Goal: Transaction & Acquisition: Obtain resource

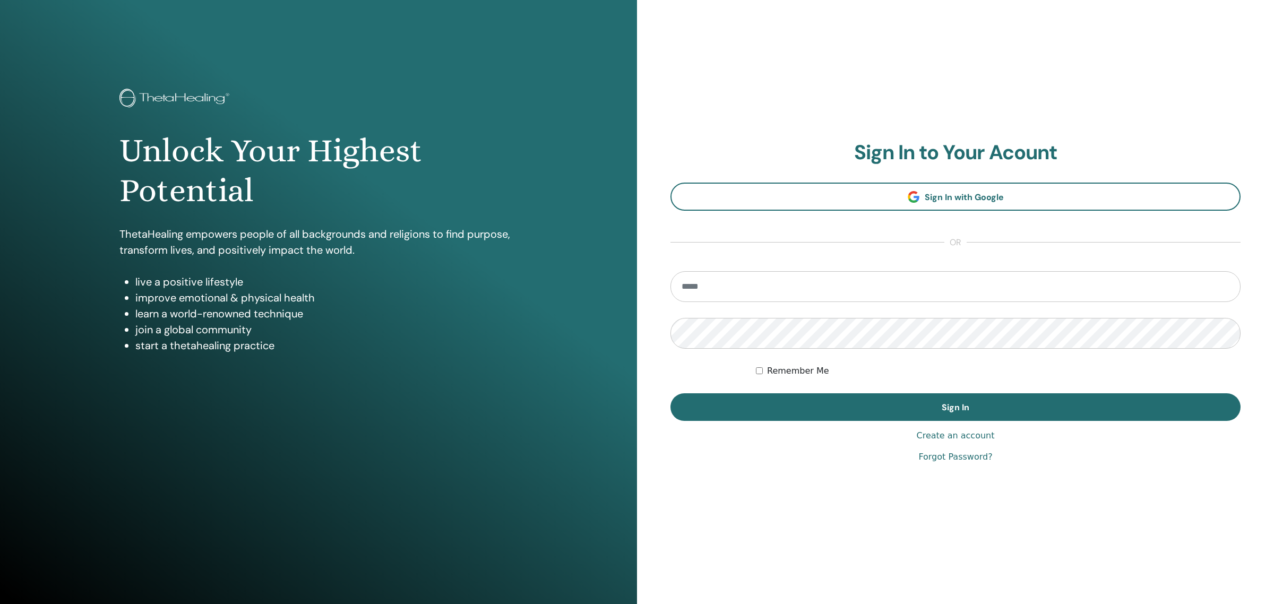
click at [835, 286] on input "email" at bounding box center [956, 286] width 570 height 31
type input "**********"
click at [671, 393] on button "Sign In" at bounding box center [956, 407] width 570 height 28
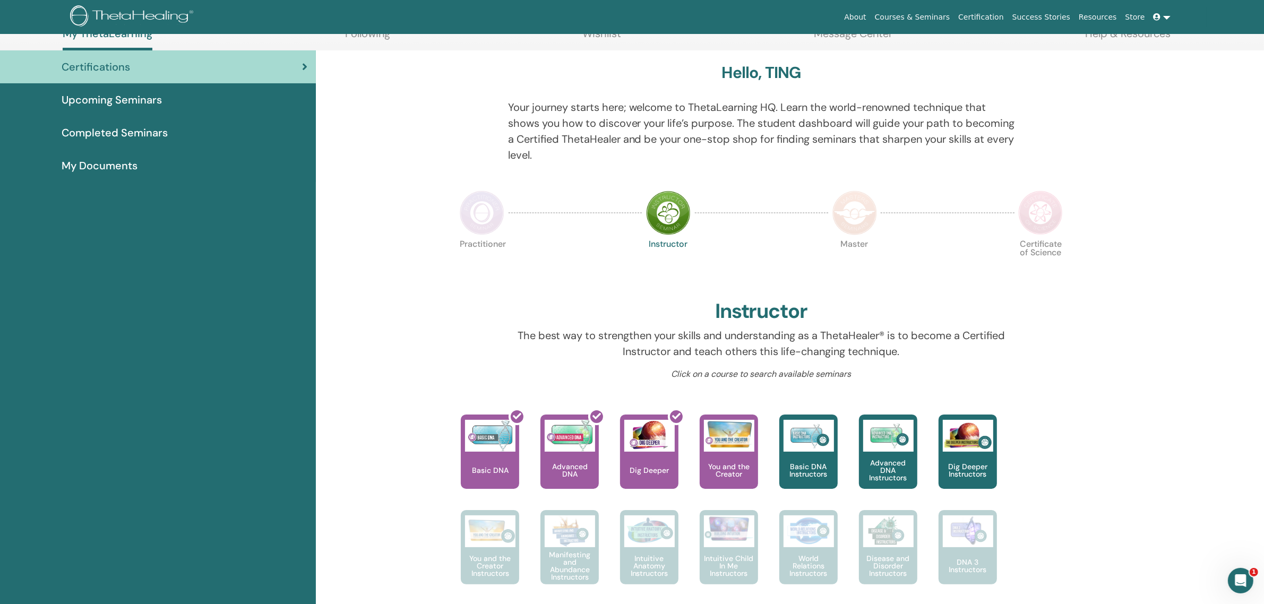
scroll to position [161, 0]
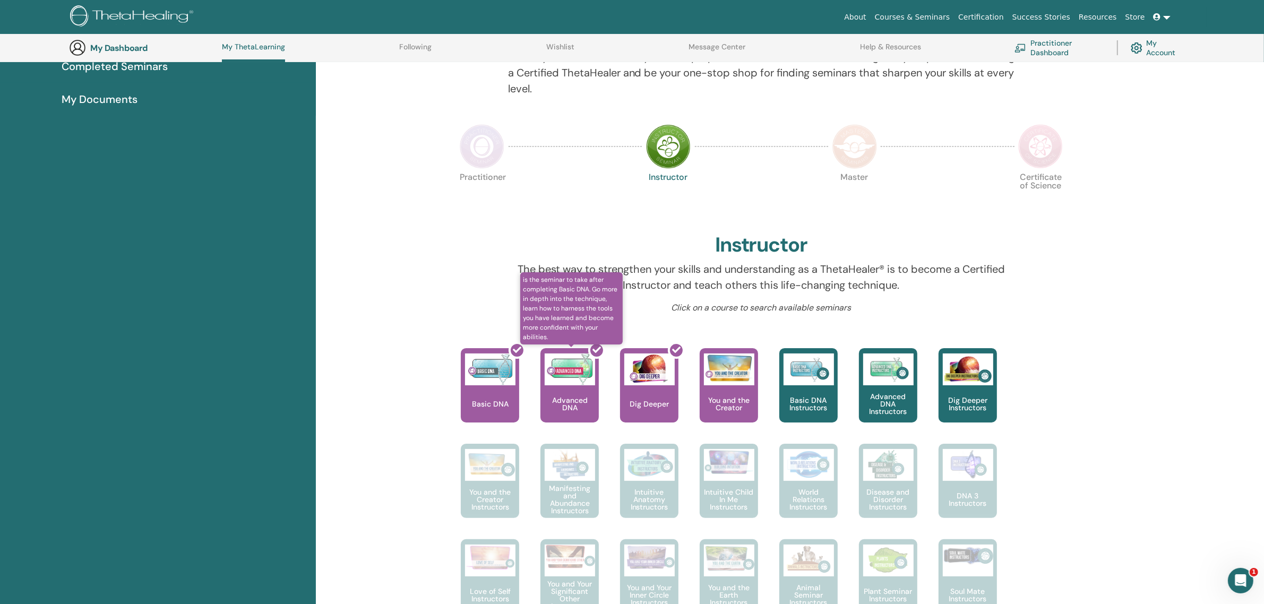
click at [570, 391] on div at bounding box center [576, 390] width 58 height 96
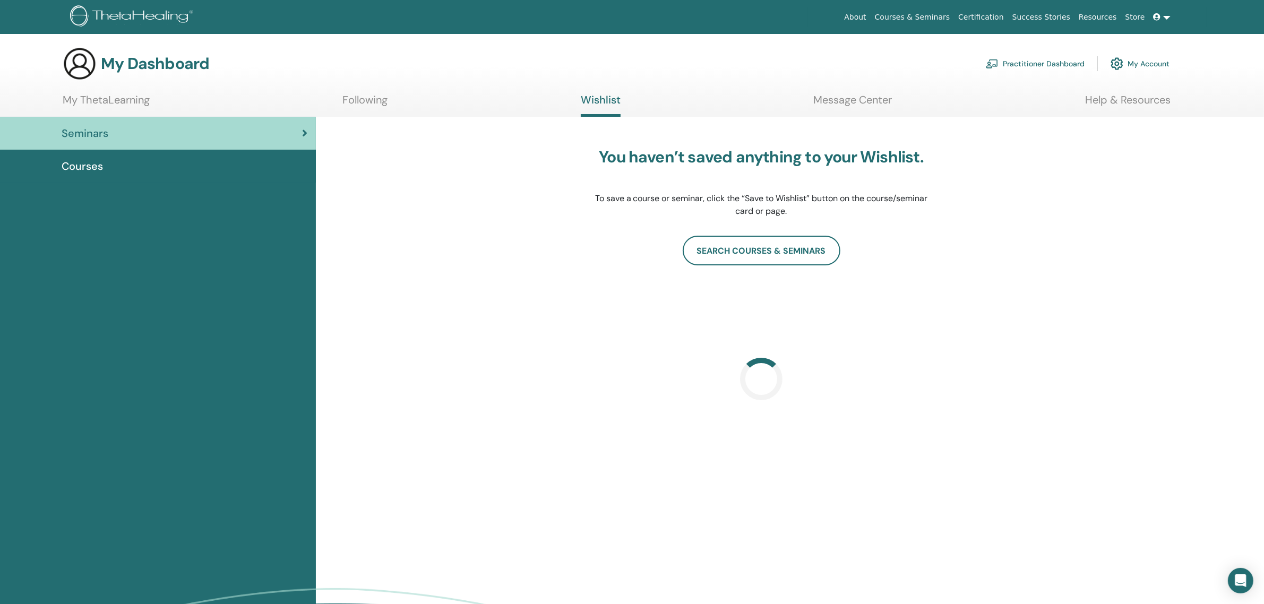
click at [41, 352] on div "Seminars Courses" at bounding box center [158, 406] width 316 height 578
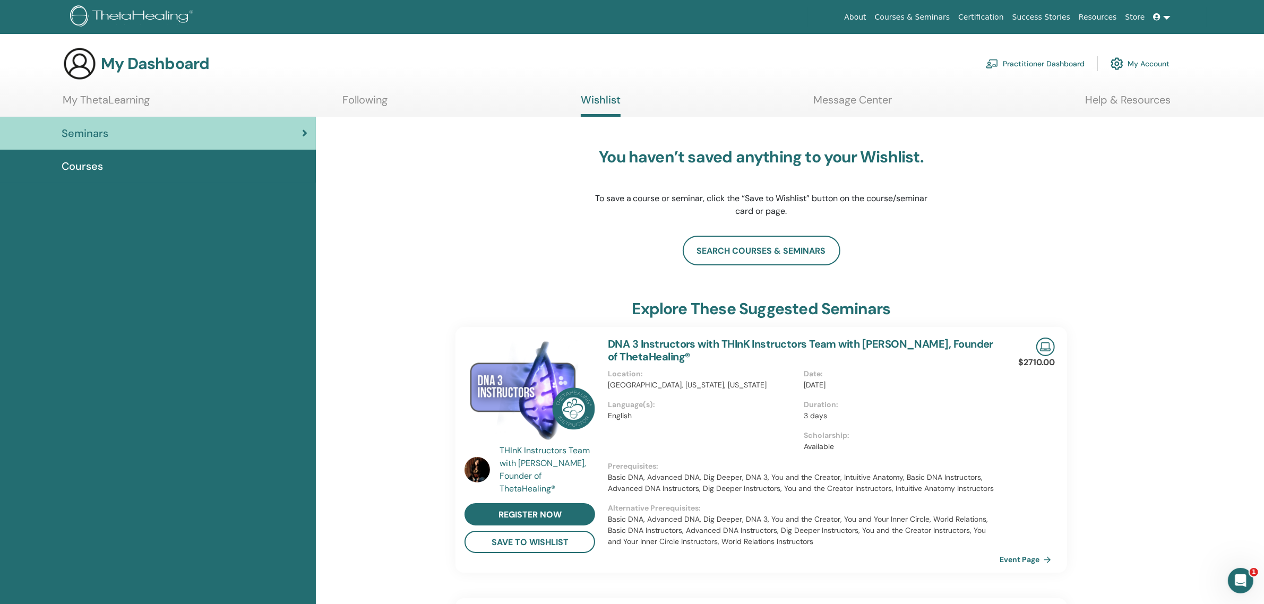
click at [87, 170] on span "Courses" at bounding box center [82, 166] width 41 height 16
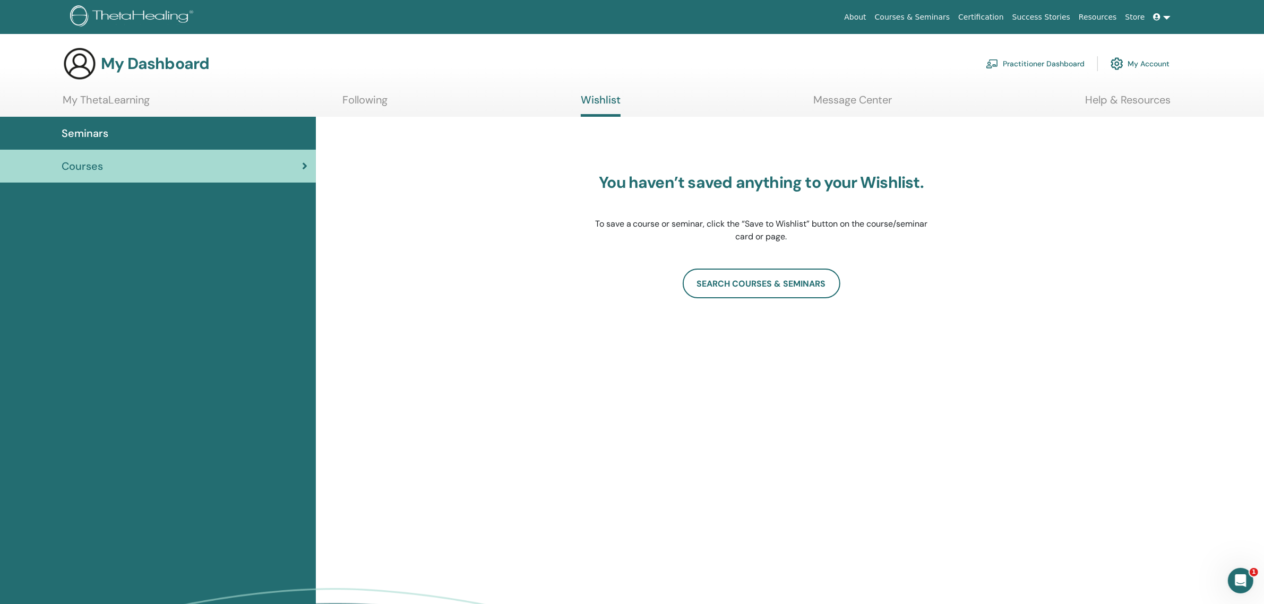
click at [201, 133] on div "Seminars" at bounding box center [157, 133] width 299 height 16
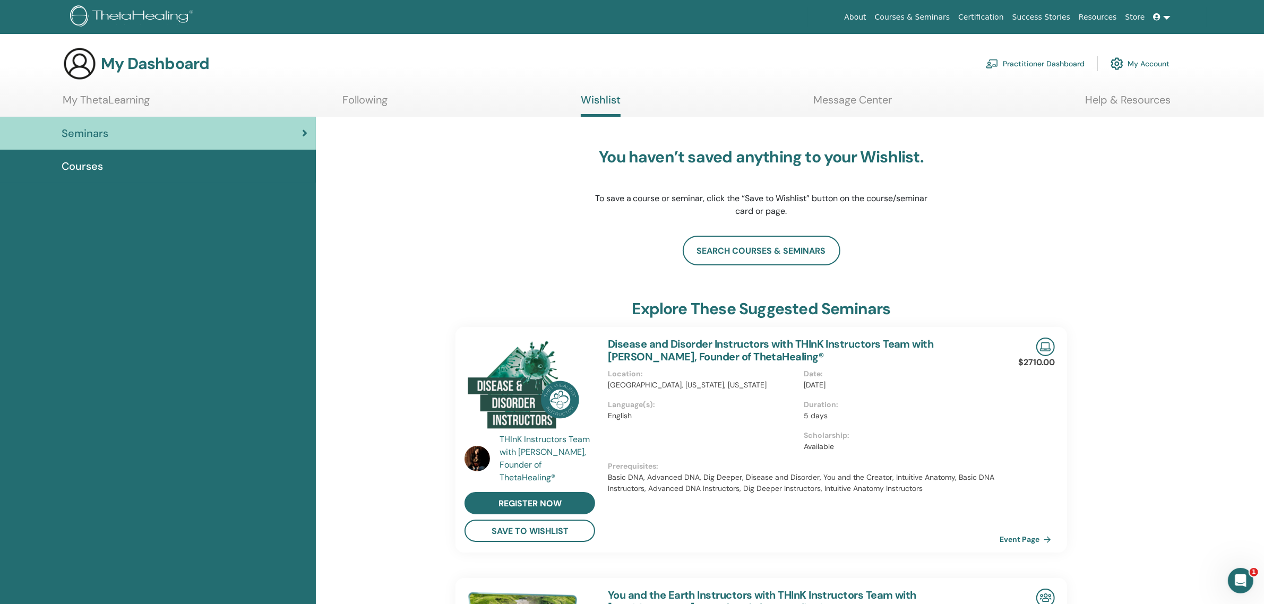
click at [130, 99] on link "My ThetaLearning" at bounding box center [106, 103] width 87 height 21
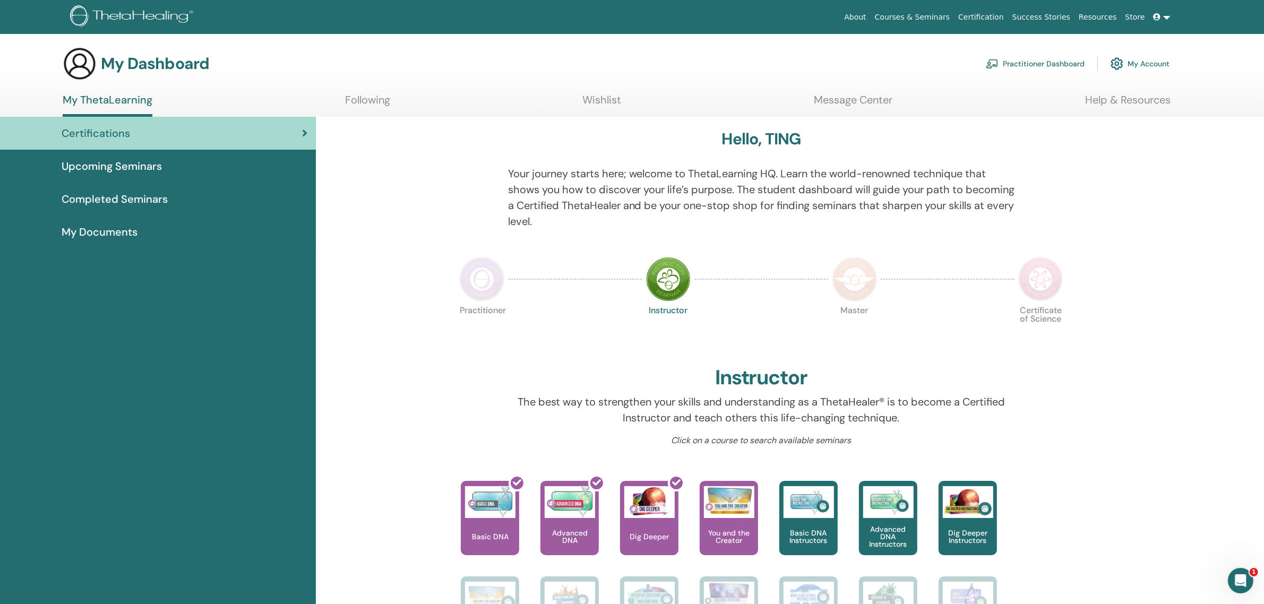
click at [308, 133] on link "Certifications" at bounding box center [158, 133] width 316 height 33
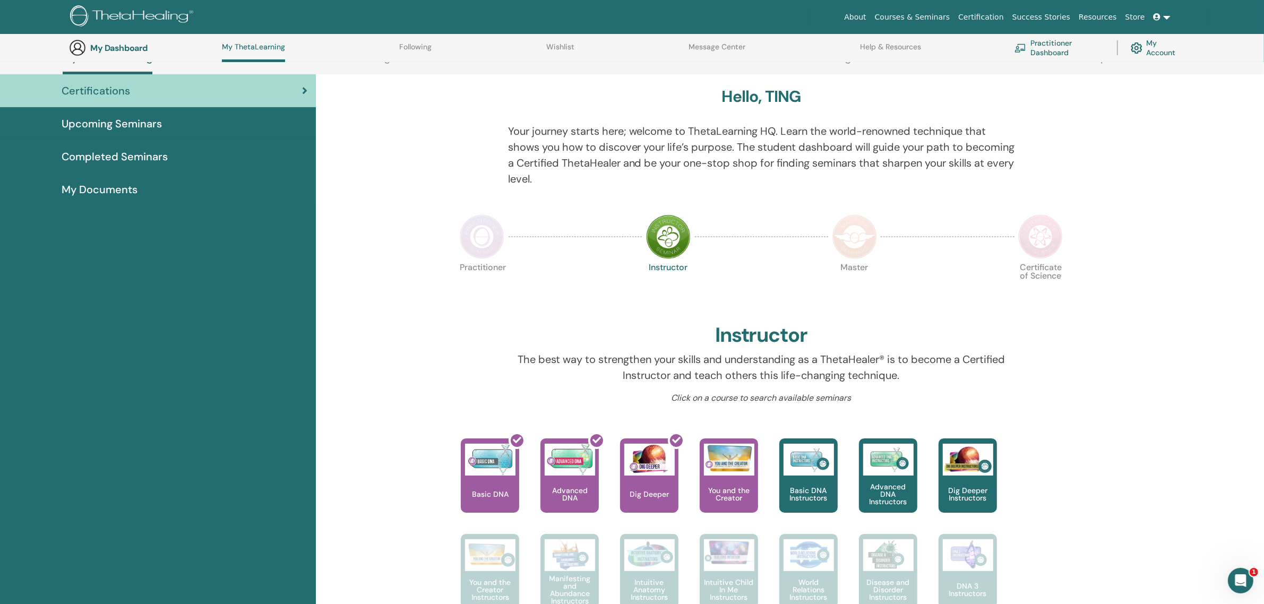
scroll to position [227, 0]
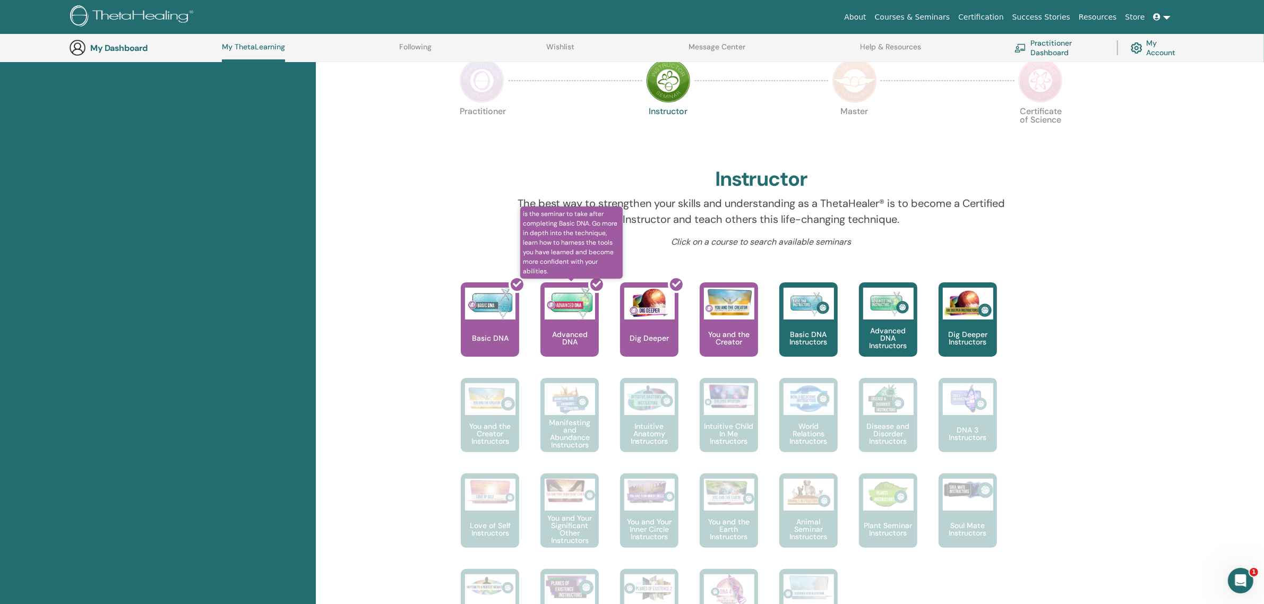
click at [564, 312] on div at bounding box center [576, 324] width 58 height 96
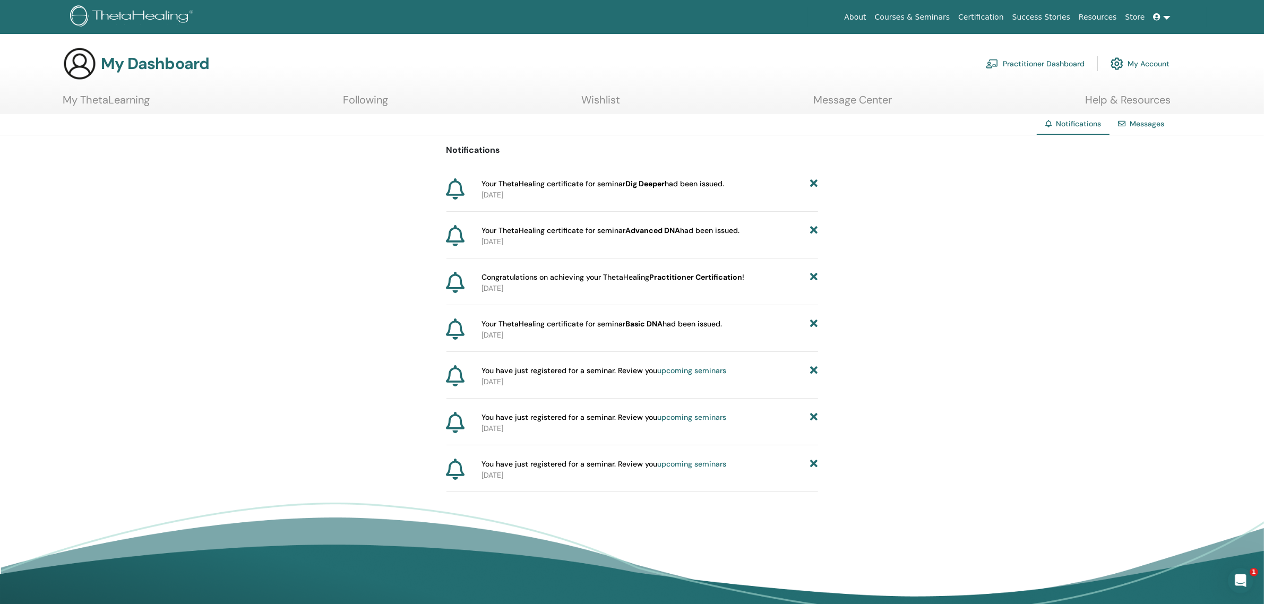
click at [492, 235] on span "Your ThetaHealing certificate for seminar Advanced DNA had been issued." at bounding box center [611, 230] width 258 height 11
click at [683, 229] on span "Your ThetaHealing certificate for seminar Advanced DNA had been issued." at bounding box center [611, 230] width 258 height 11
click at [393, 99] on ul "My ThetaLearning Following Wishlist Message Center Help & Resources" at bounding box center [617, 103] width 1108 height 21
click at [119, 96] on link "My ThetaLearning" at bounding box center [106, 103] width 87 height 21
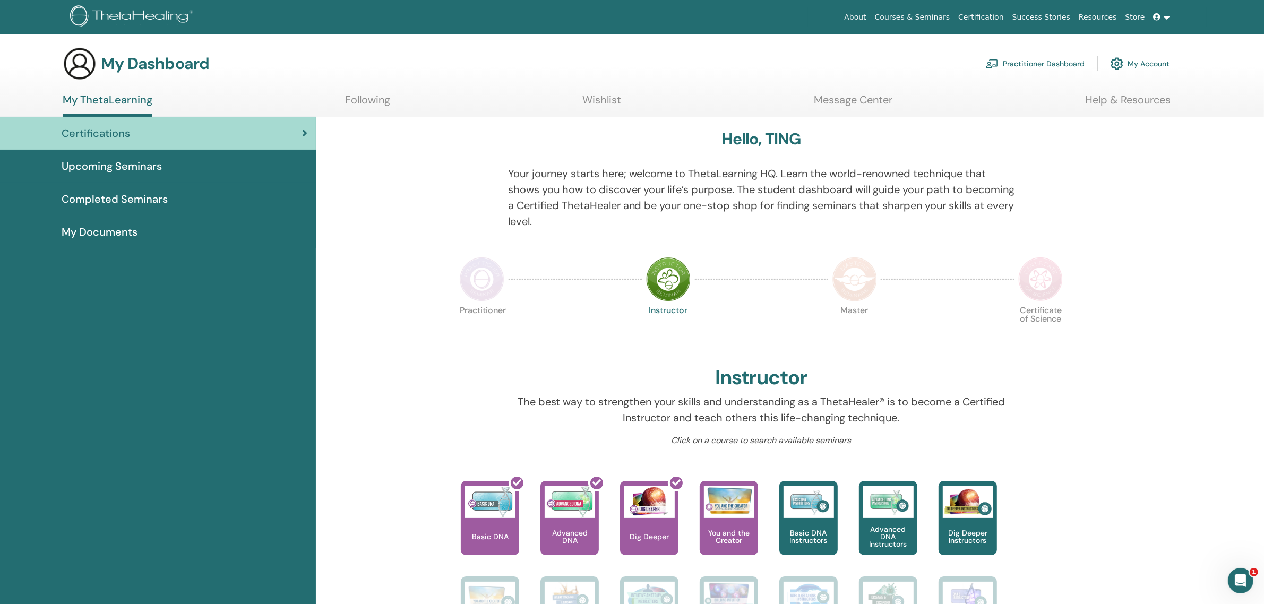
click at [115, 227] on span "My Documents" at bounding box center [100, 232] width 76 height 16
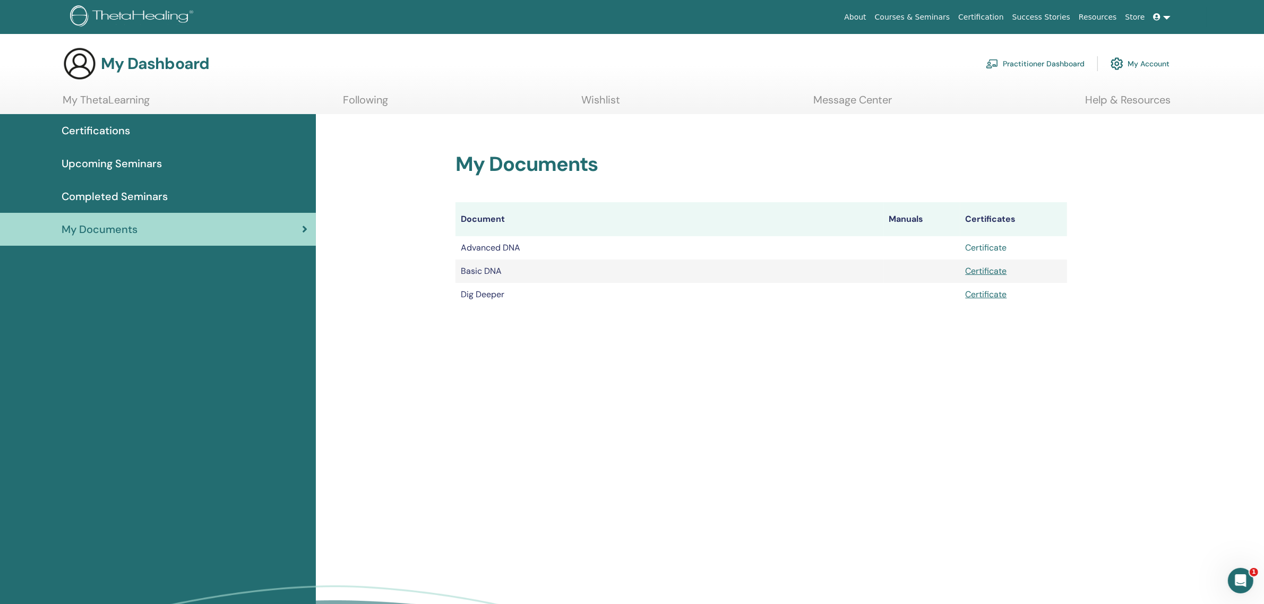
click at [985, 251] on link "Certificate" at bounding box center [986, 247] width 41 height 11
click at [993, 292] on link "Certificate" at bounding box center [986, 294] width 41 height 11
